Goal: Complete application form: Complete application form

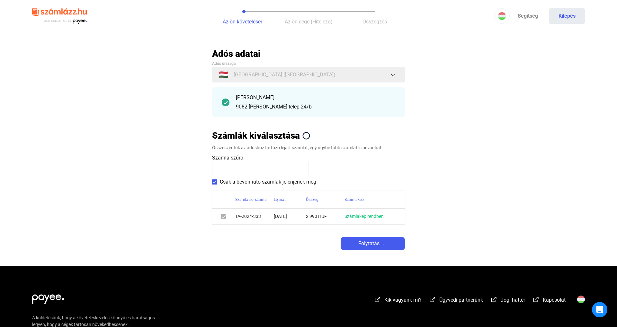
click at [362, 233] on div "Adós adatai Adós országa 🇭🇺 [GEOGRAPHIC_DATA] ([GEOGRAPHIC_DATA]) [PERSON_NAME]…" at bounding box center [308, 149] width 193 height 202
click at [364, 246] on span "Folytatás" at bounding box center [368, 244] width 21 height 8
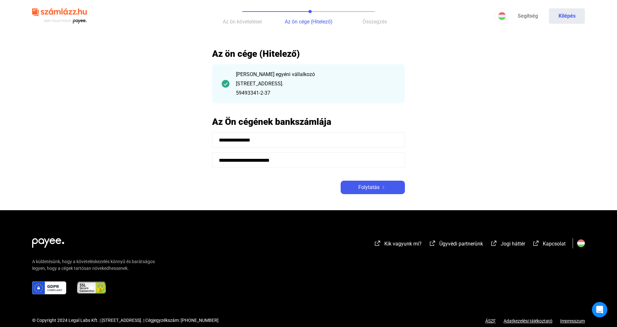
scroll to position [0, 0]
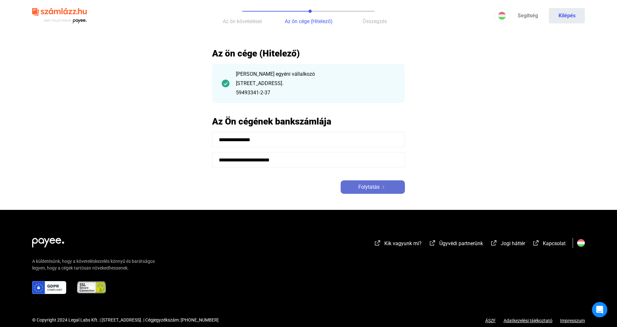
click at [372, 190] on span "Folytatás" at bounding box center [368, 188] width 21 height 8
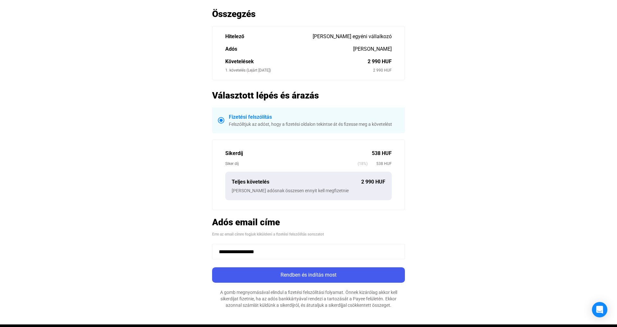
scroll to position [59, 0]
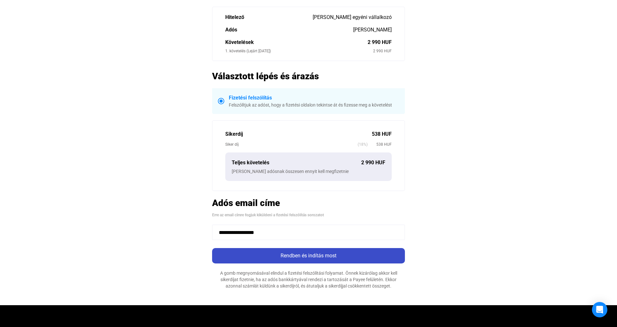
click at [343, 253] on div "Rendben és indítás most" at bounding box center [308, 256] width 189 height 8
